Goal: Task Accomplishment & Management: Complete application form

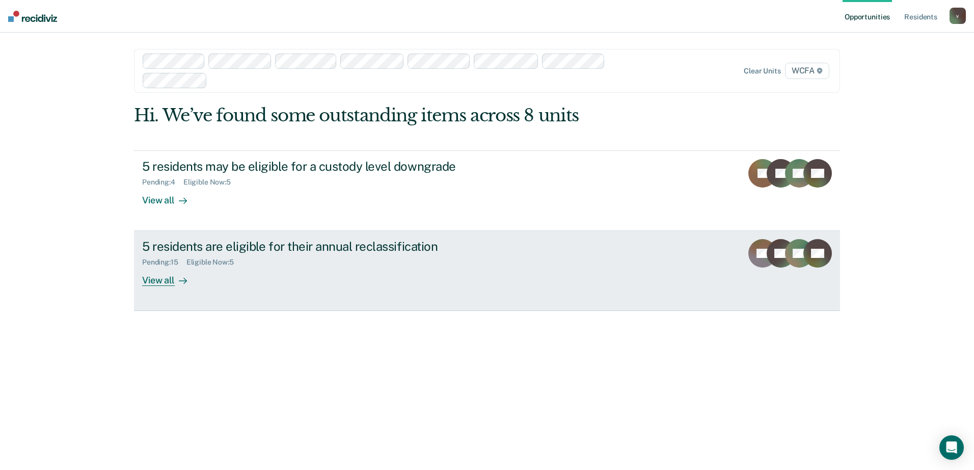
click at [259, 291] on link "5 residents are eligible for their annual reclassification Pending : 15 Eligibl…" at bounding box center [487, 271] width 706 height 80
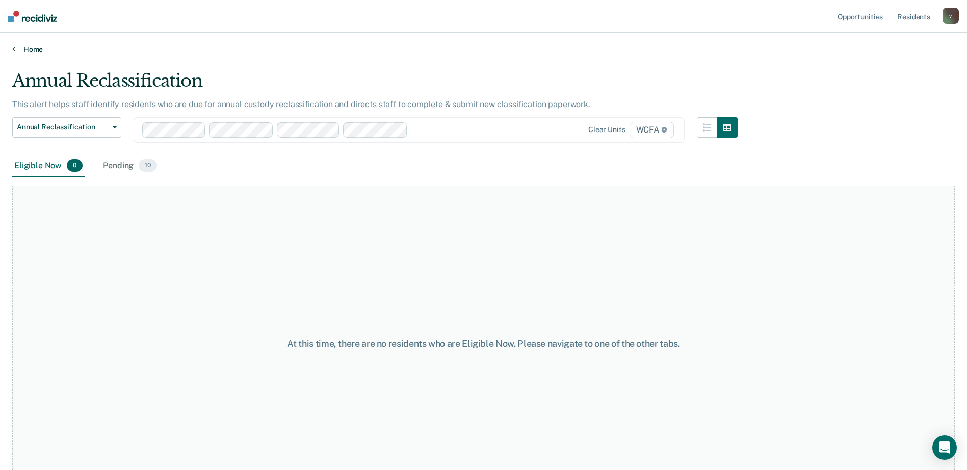
click at [15, 51] on icon at bounding box center [13, 49] width 3 height 8
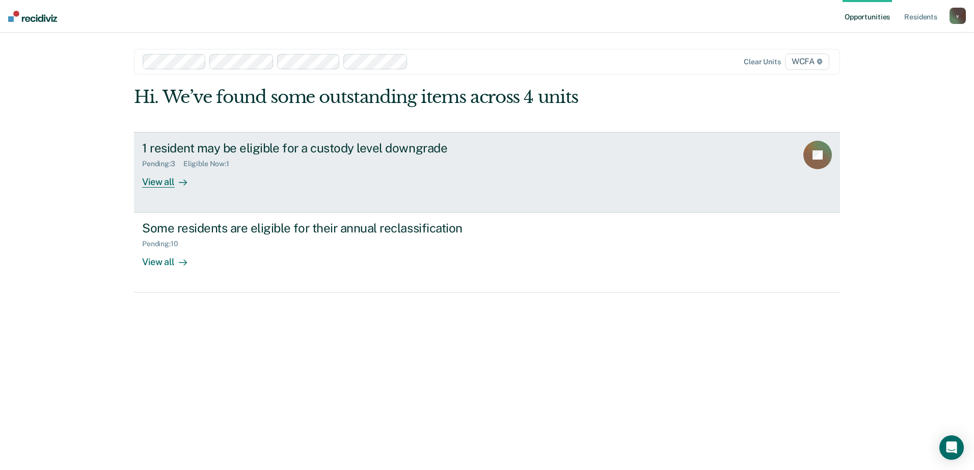
click at [151, 185] on div "View all" at bounding box center [170, 178] width 57 height 20
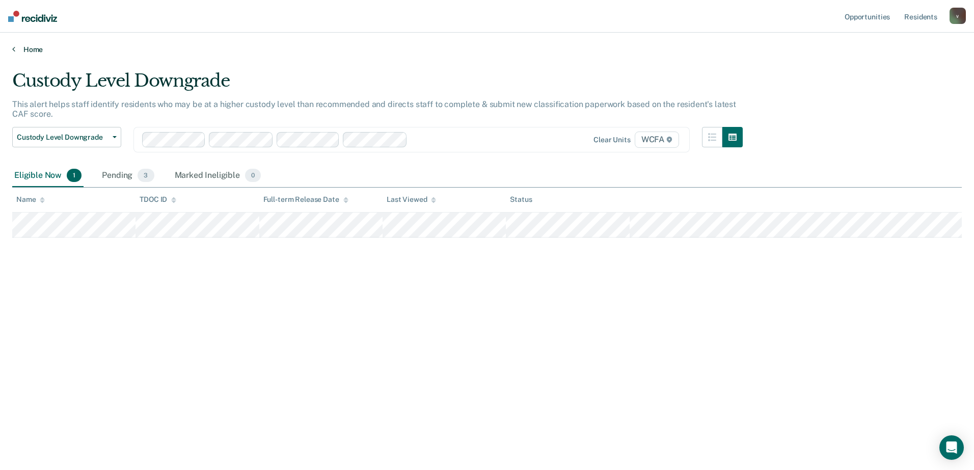
click at [31, 46] on link "Home" at bounding box center [487, 49] width 950 height 9
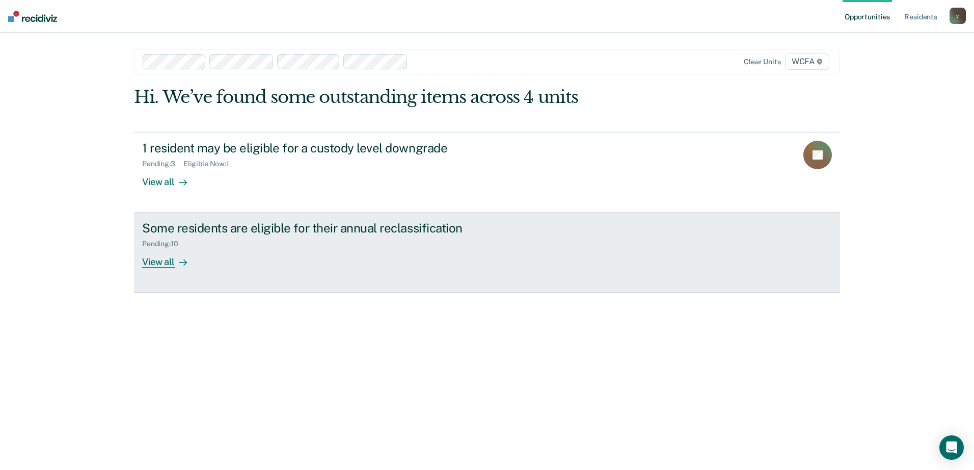
click at [199, 258] on div "Some residents are eligible for their annual reclassification Pending : 10 View…" at bounding box center [333, 244] width 382 height 47
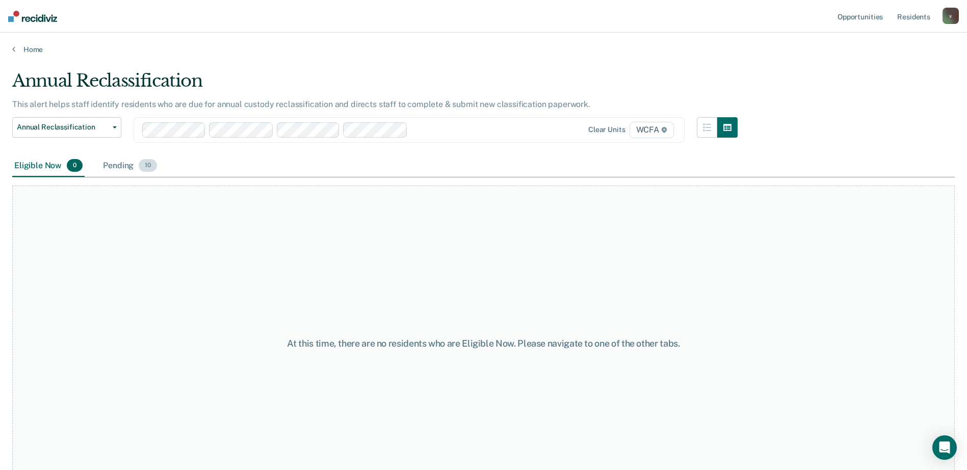
click at [106, 168] on div "Pending 10" at bounding box center [130, 166] width 58 height 22
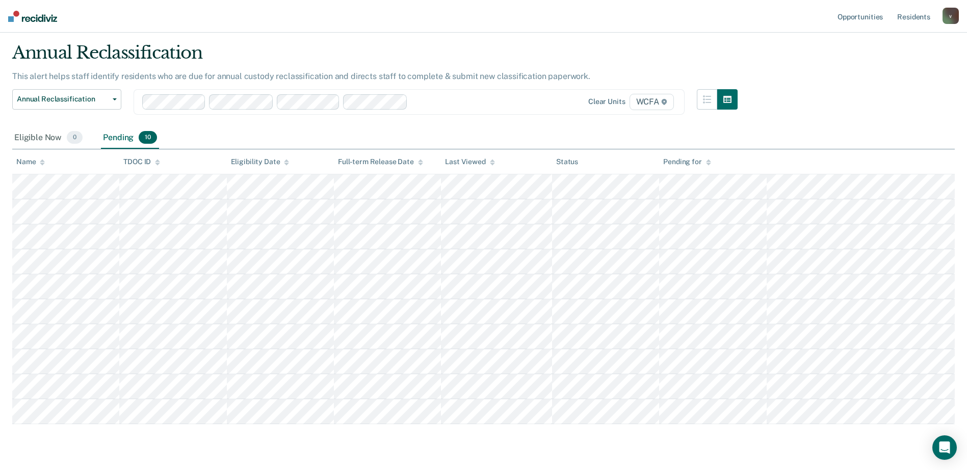
scroll to position [56, 0]
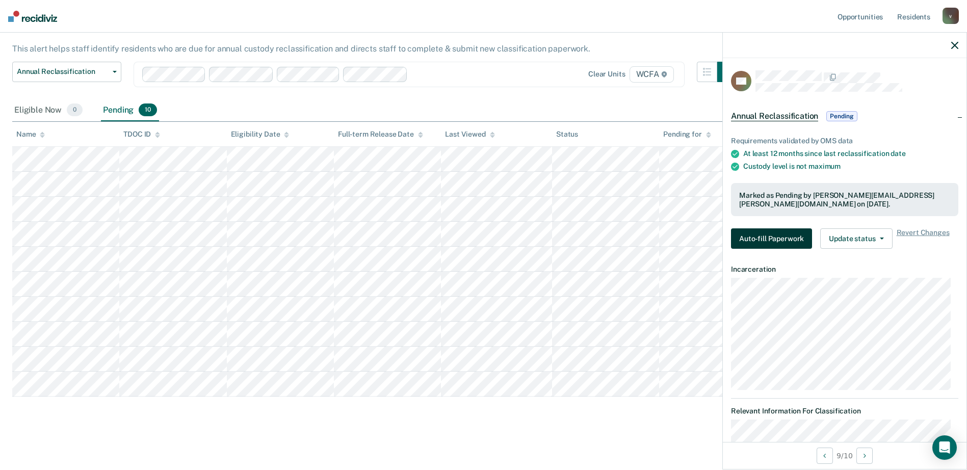
click at [801, 242] on button "Auto-fill Paperwork" at bounding box center [771, 238] width 81 height 20
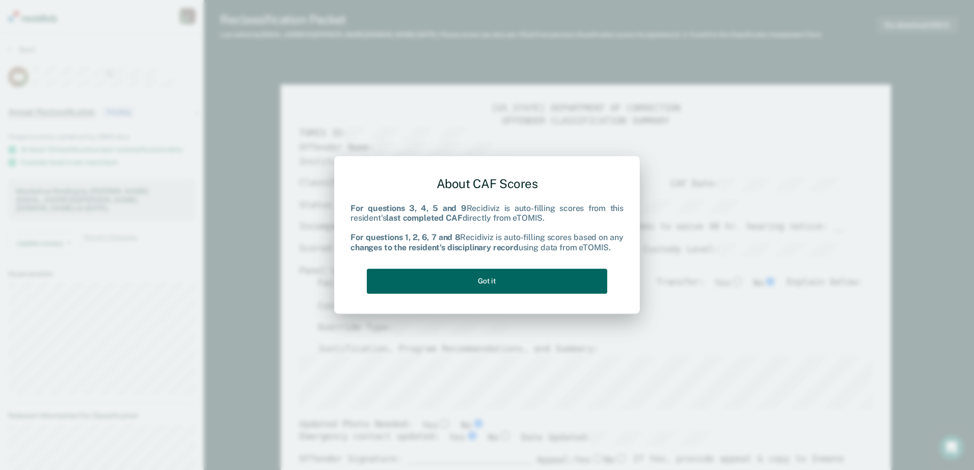
click at [534, 276] on button "Got it" at bounding box center [487, 281] width 240 height 25
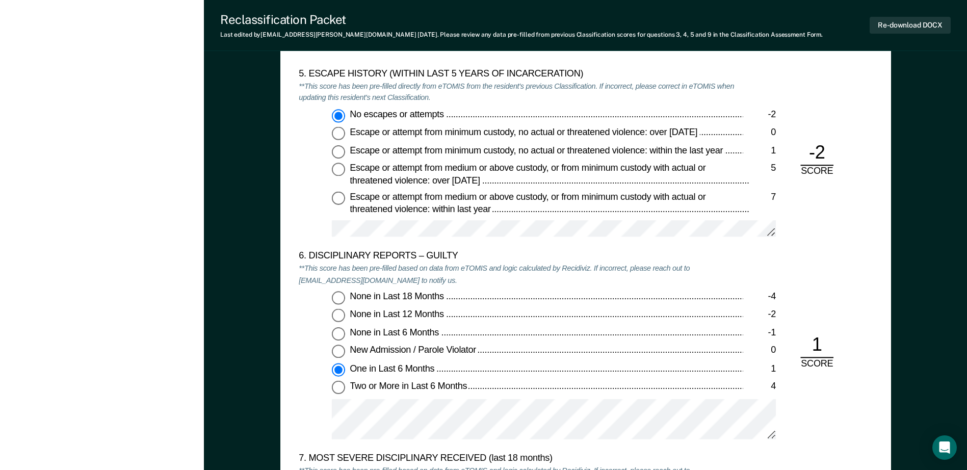
scroll to position [1732, 0]
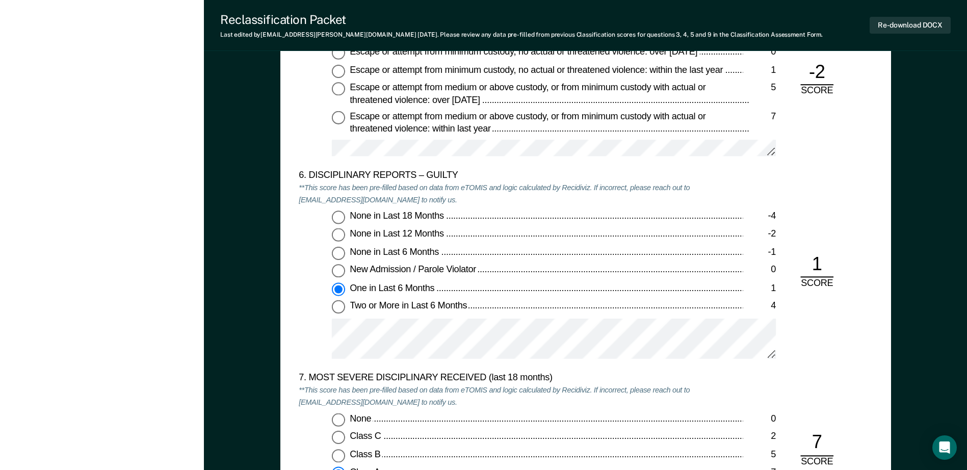
click at [336, 258] on input "None in Last 6 Months -1" at bounding box center [338, 253] width 13 height 13
type textarea "x"
radio input "true"
radio input "false"
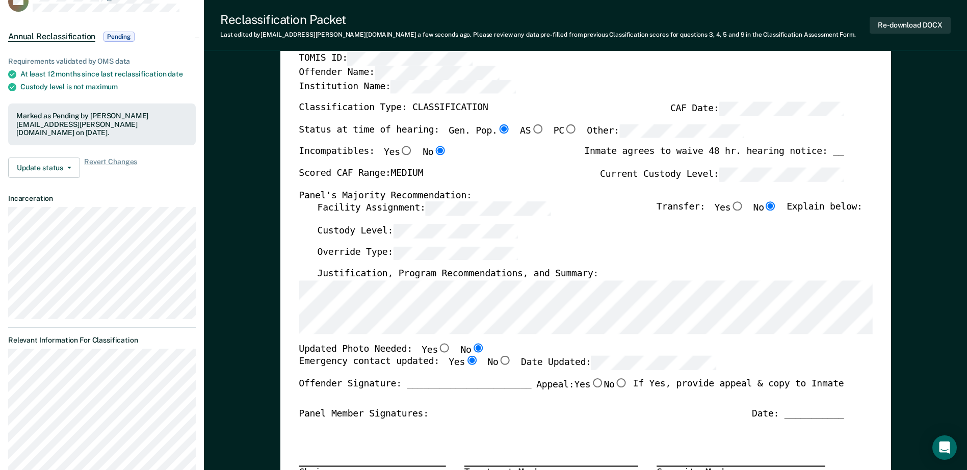
scroll to position [0, 0]
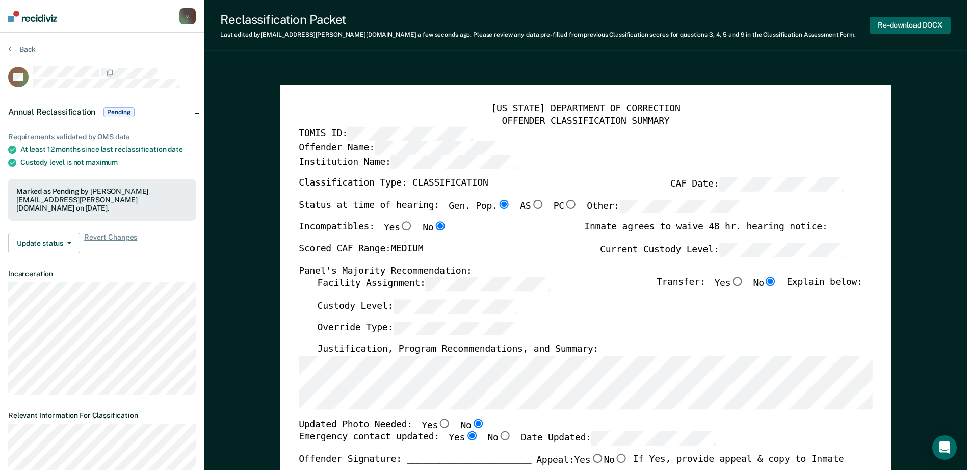
click at [908, 28] on button "Re-download DOCX" at bounding box center [909, 25] width 81 height 17
type textarea "x"
